Goal: Task Accomplishment & Management: Manage account settings

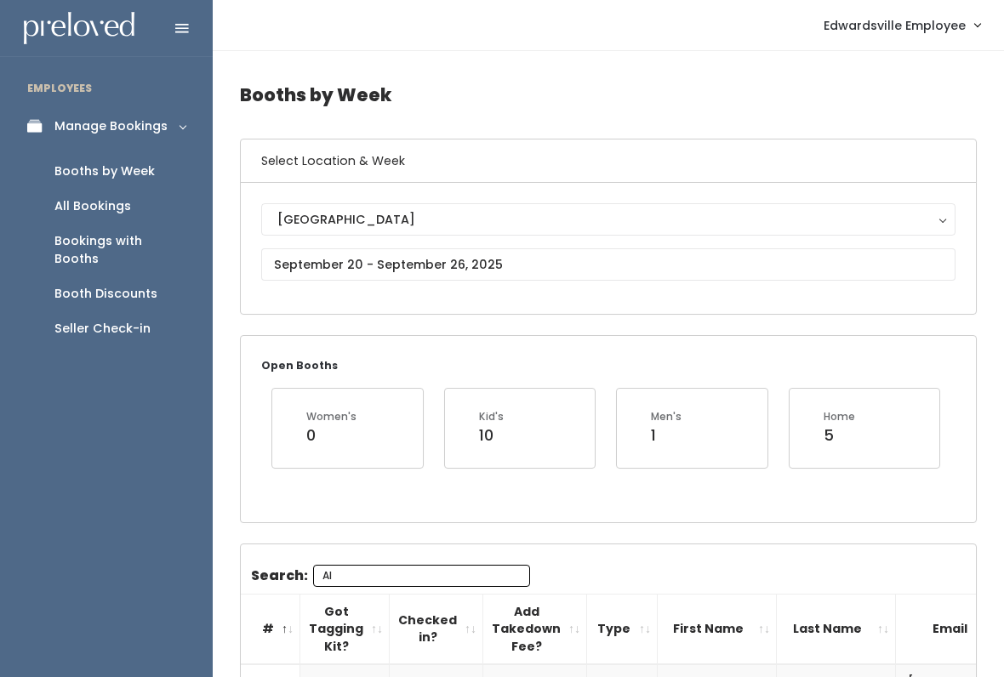
click at [144, 164] on div "Booths by Week" at bounding box center [104, 171] width 100 height 18
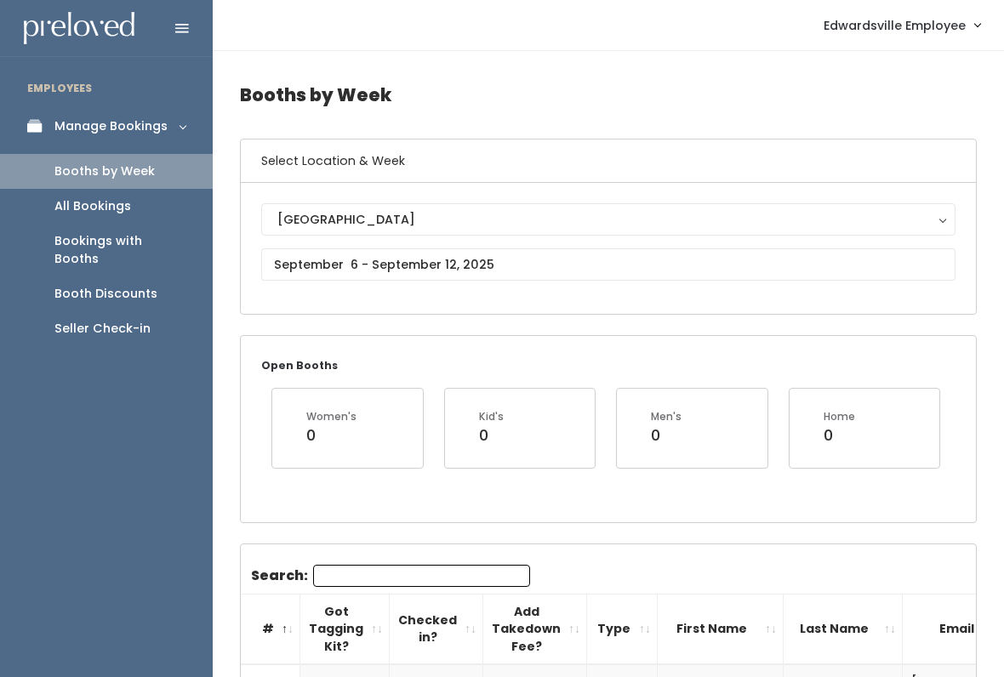
click at [113, 203] on div "All Bookings" at bounding box center [92, 206] width 77 height 18
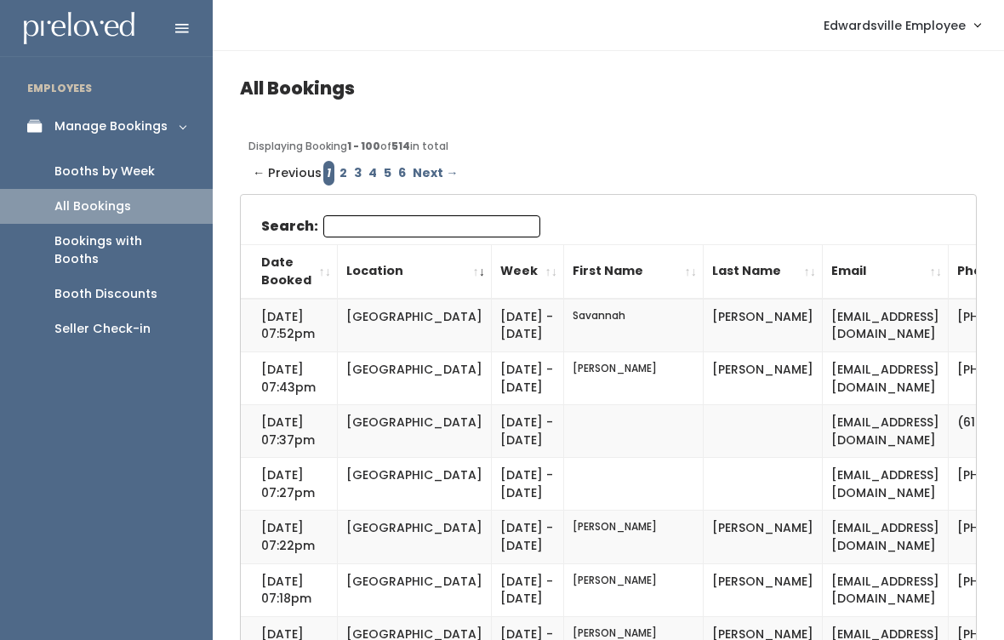
click at [443, 235] on input "Search:" at bounding box center [431, 226] width 217 height 22
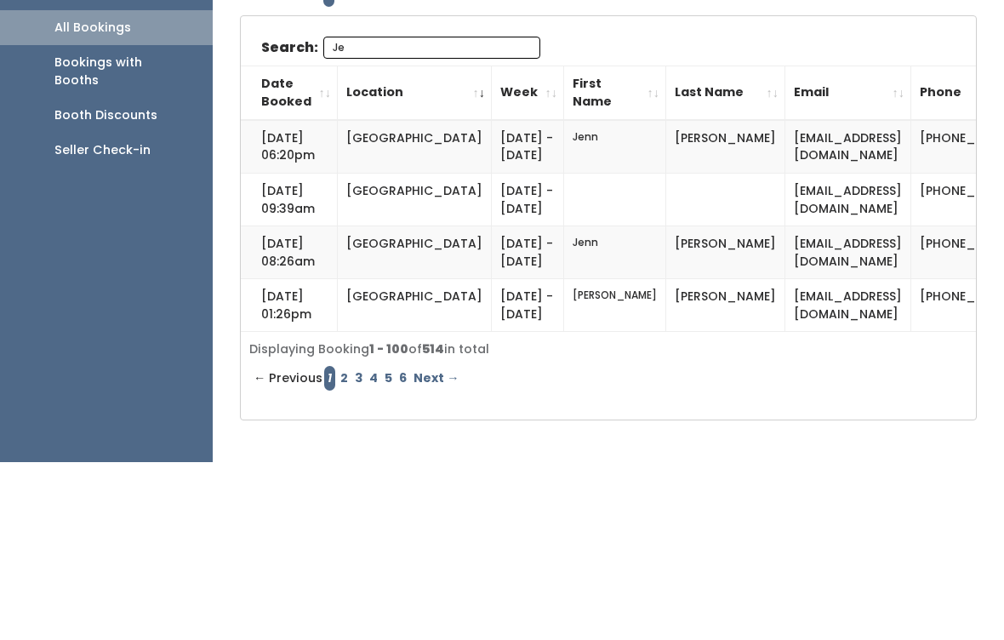
type input "J"
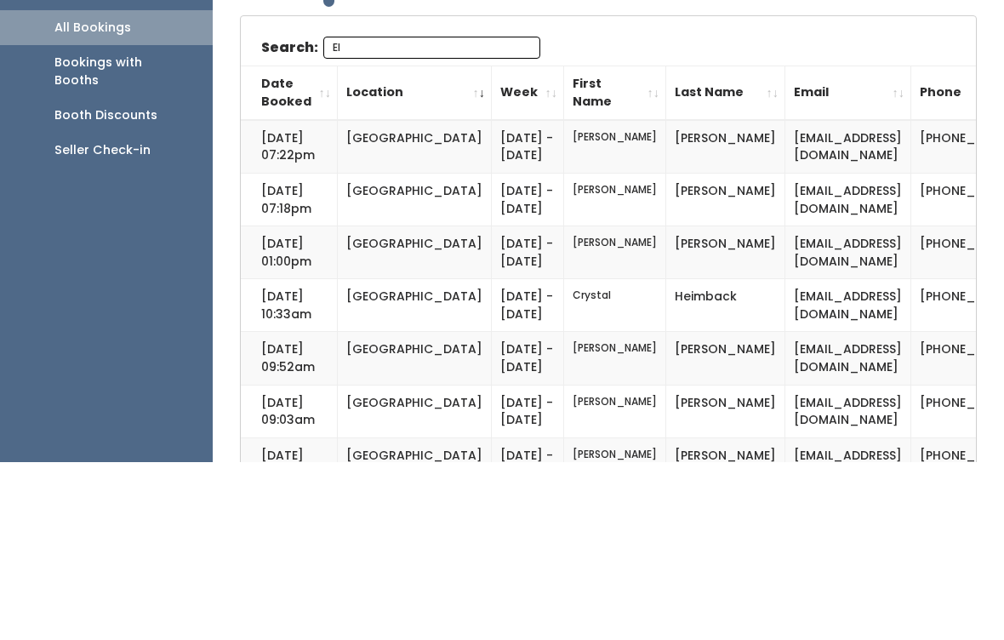
type input "E"
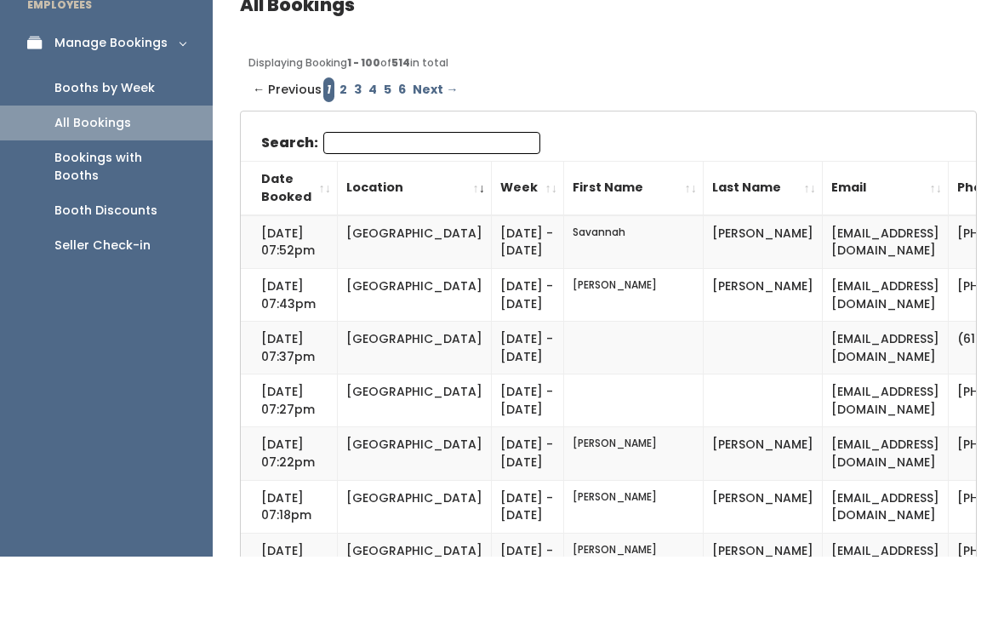
click at [117, 162] on div "Booths by Week" at bounding box center [104, 171] width 100 height 18
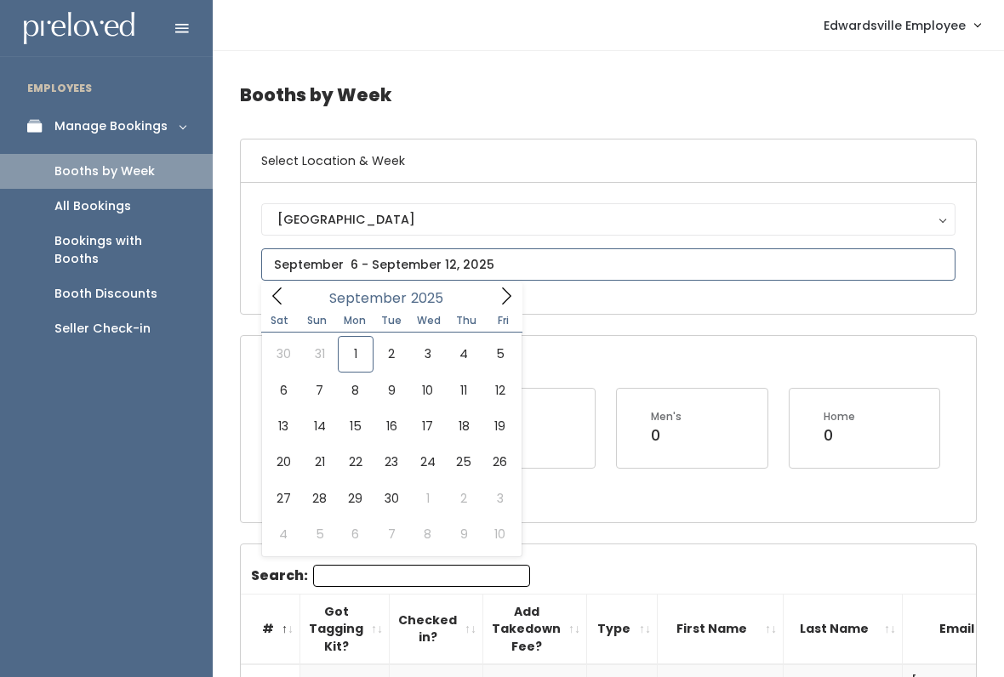
click at [293, 304] on span at bounding box center [277, 295] width 32 height 26
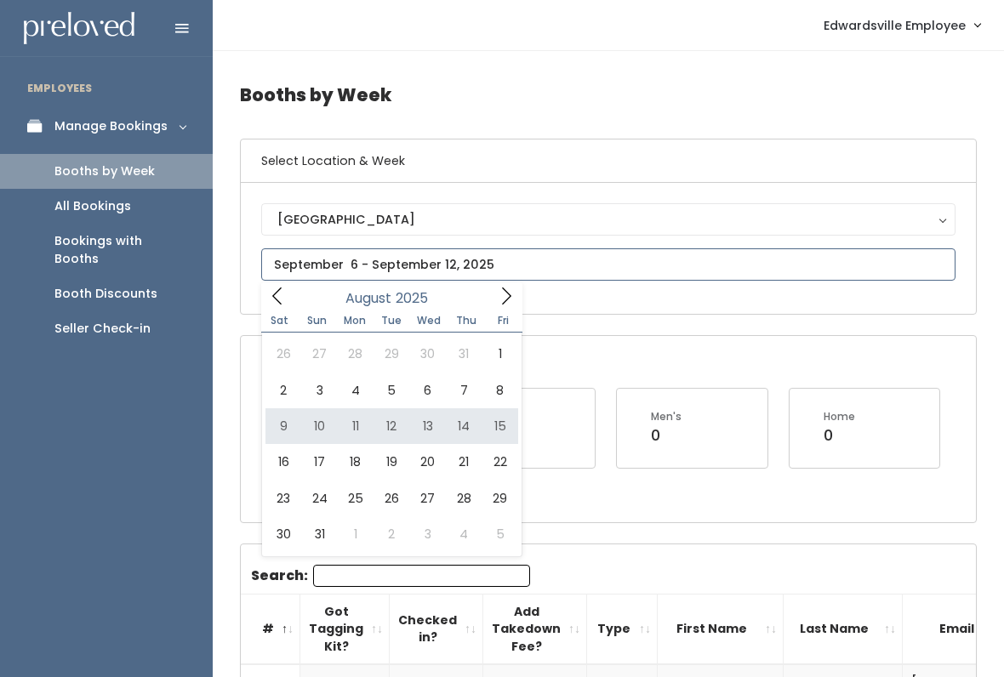
type input "August 9 to August 15"
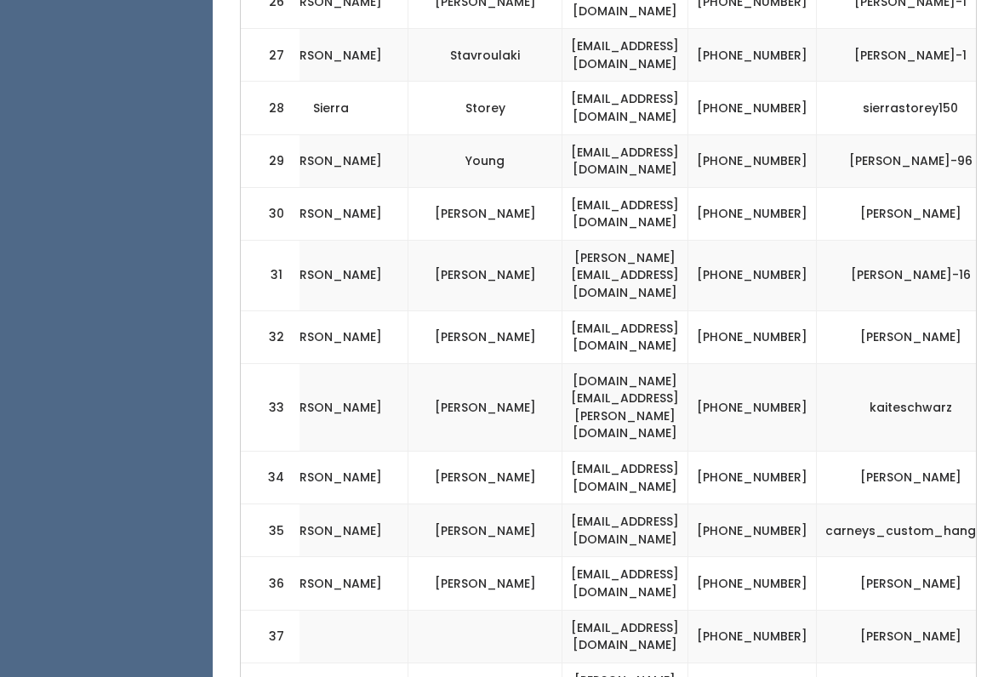
scroll to position [0, 402]
